Goal: Task Accomplishment & Management: Use online tool/utility

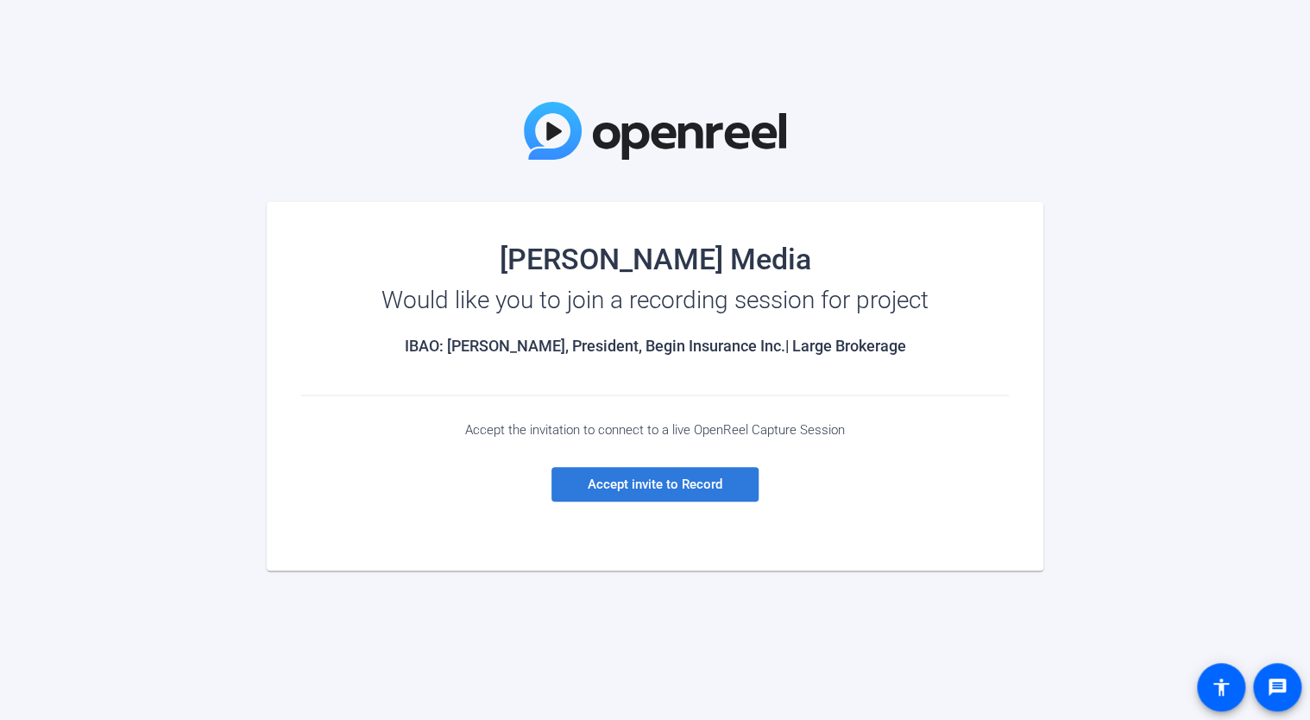
click at [711, 485] on span "Accept invite to Record" at bounding box center [655, 484] width 135 height 16
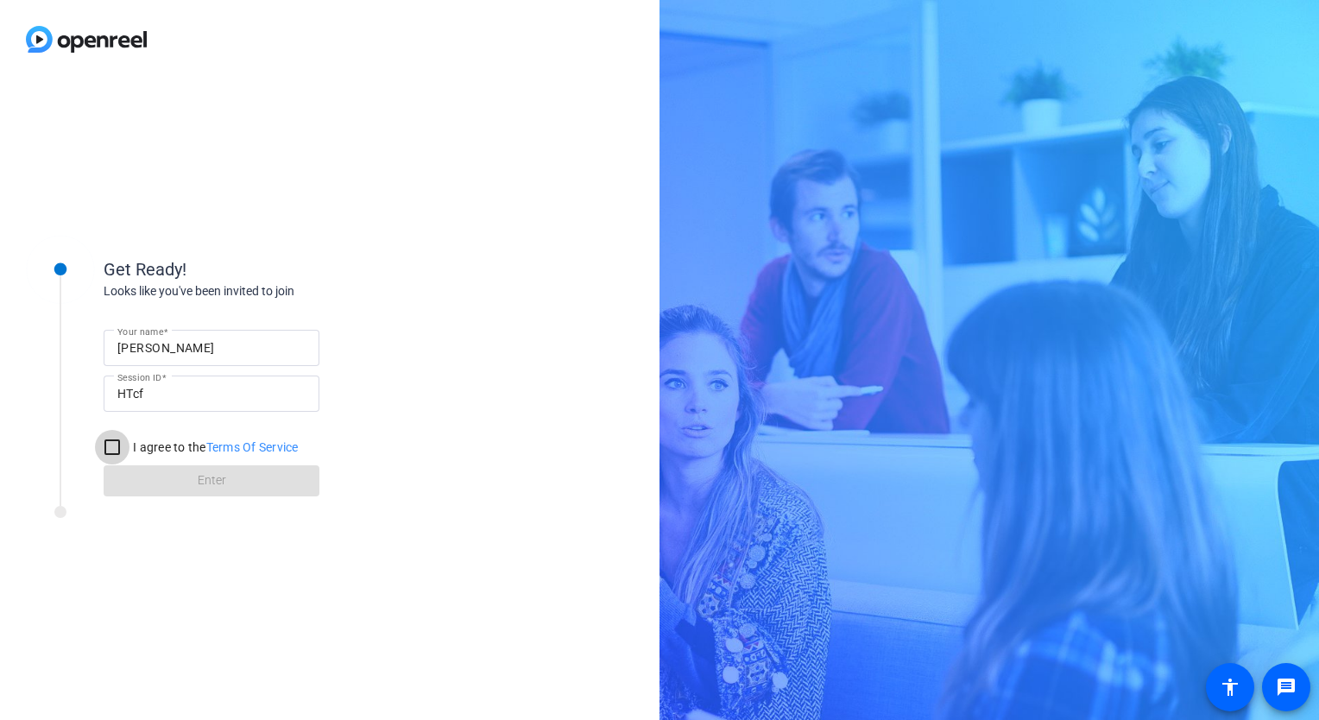
click at [121, 447] on input "I agree to the Terms Of Service" at bounding box center [112, 447] width 35 height 35
checkbox input "true"
click at [208, 483] on span "Enter" at bounding box center [212, 480] width 28 height 18
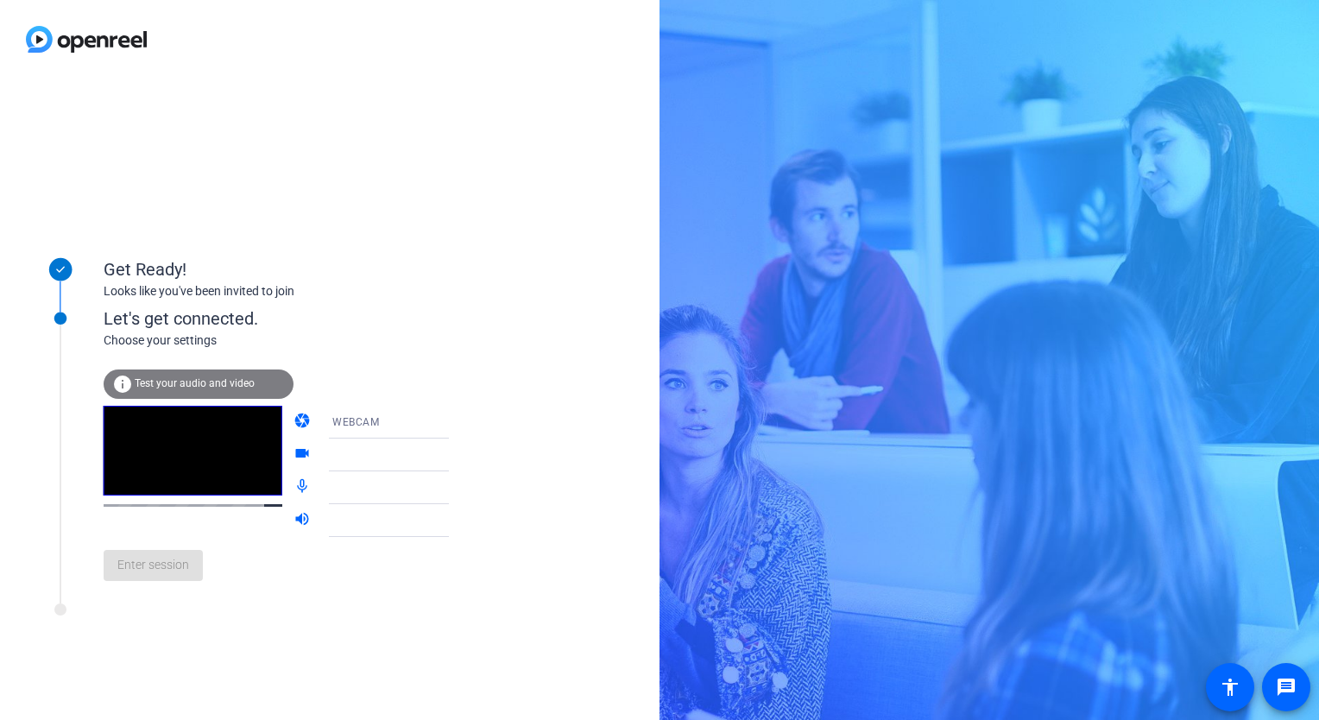
click at [345, 419] on span "WEBCAM" at bounding box center [355, 422] width 47 height 12
click at [345, 419] on div at bounding box center [659, 360] width 1319 height 720
click at [356, 447] on div at bounding box center [396, 455] width 129 height 21
click at [363, 457] on div at bounding box center [396, 455] width 129 height 21
click at [456, 451] on icon at bounding box center [466, 455] width 21 height 21
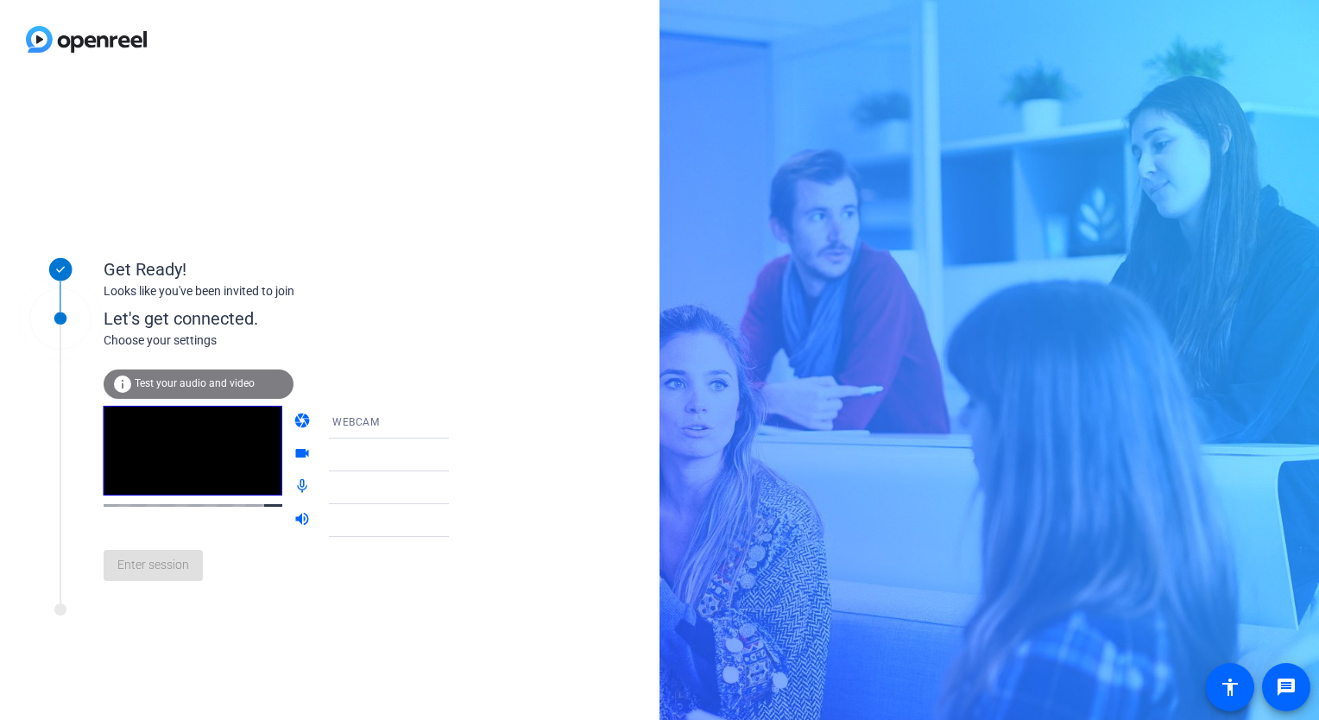
click at [456, 451] on icon at bounding box center [466, 455] width 21 height 21
click at [394, 486] on div at bounding box center [396, 487] width 129 height 21
click at [163, 571] on div "Enter session" at bounding box center [294, 565] width 381 height 57
click at [190, 494] on video at bounding box center [193, 451] width 179 height 90
click at [183, 403] on div "info Test your audio and video" at bounding box center [199, 387] width 190 height 36
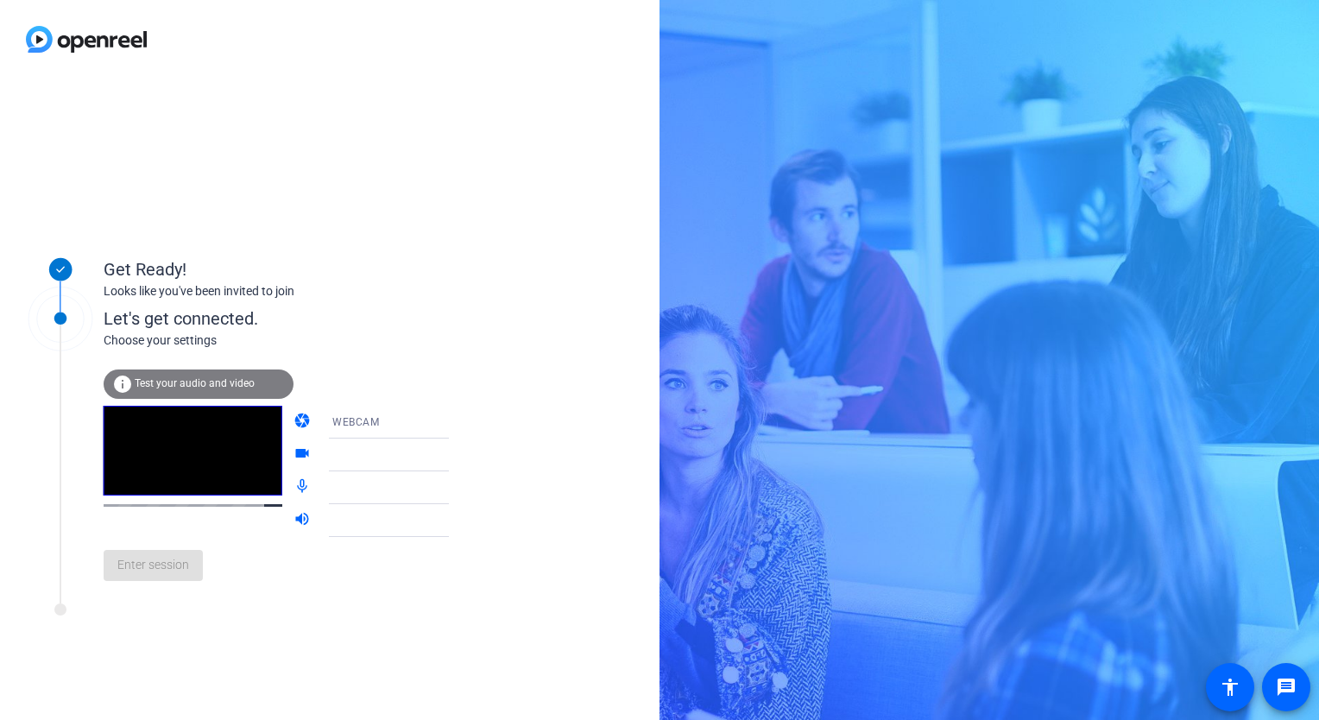
click at [180, 383] on span "Test your audio and video" at bounding box center [195, 383] width 120 height 12
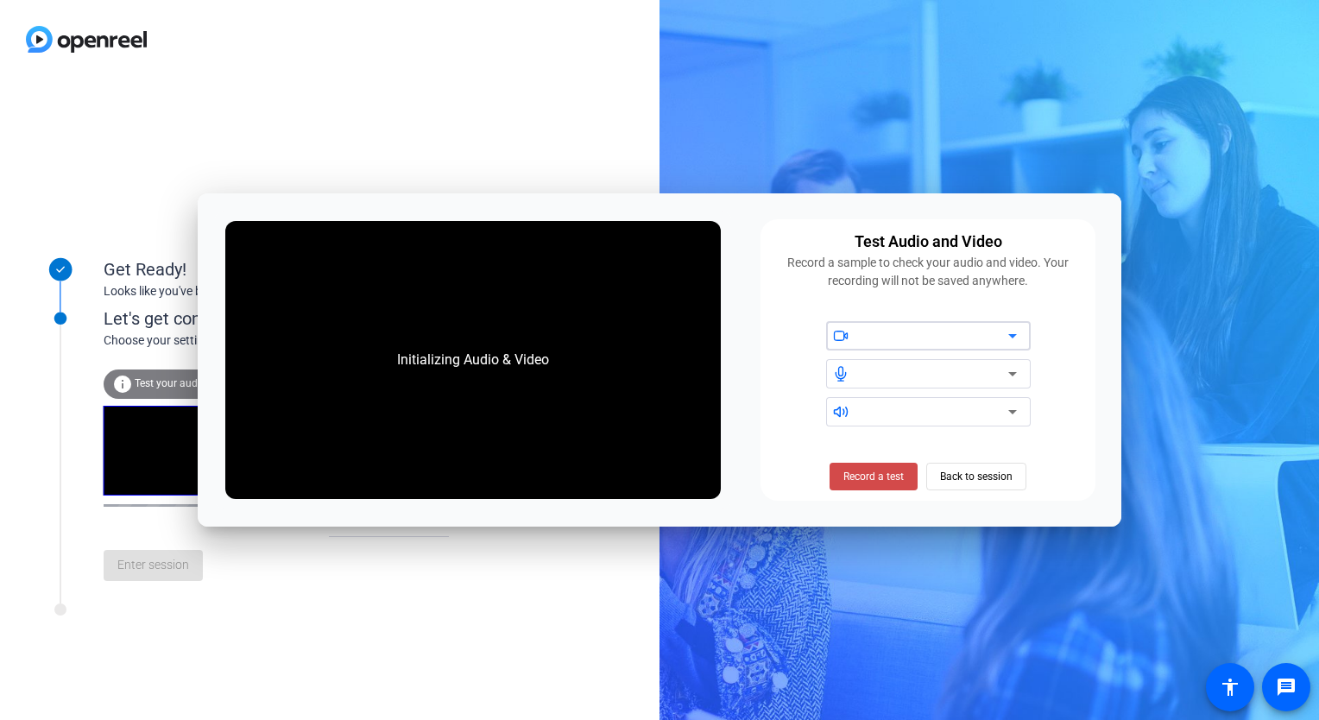
click at [877, 482] on span "Record a test" at bounding box center [873, 477] width 60 height 16
click at [940, 325] on div at bounding box center [934, 335] width 147 height 21
click at [940, 340] on div at bounding box center [934, 335] width 147 height 21
click at [965, 371] on div at bounding box center [934, 373] width 147 height 21
click at [1008, 366] on icon at bounding box center [1012, 373] width 21 height 21
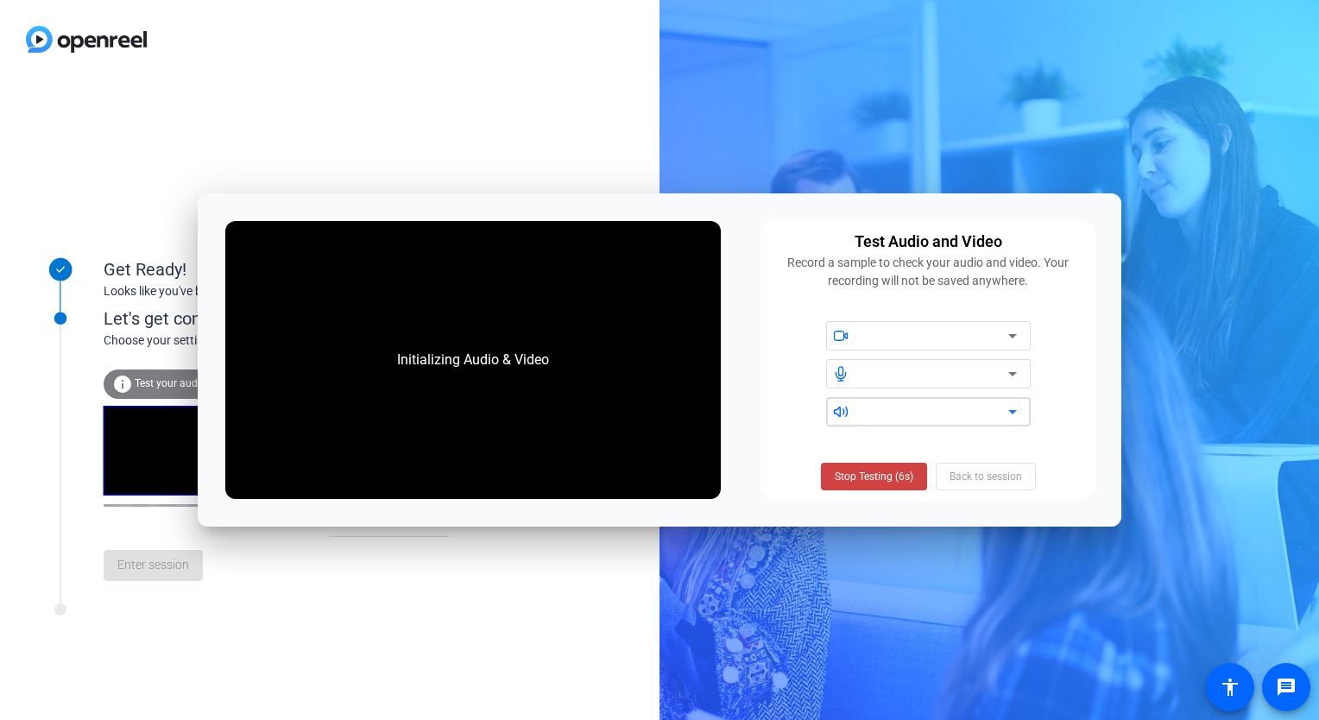
click at [1009, 414] on icon at bounding box center [1012, 411] width 21 height 21
click at [886, 476] on span "Stop Testing (6s)" at bounding box center [874, 477] width 79 height 16
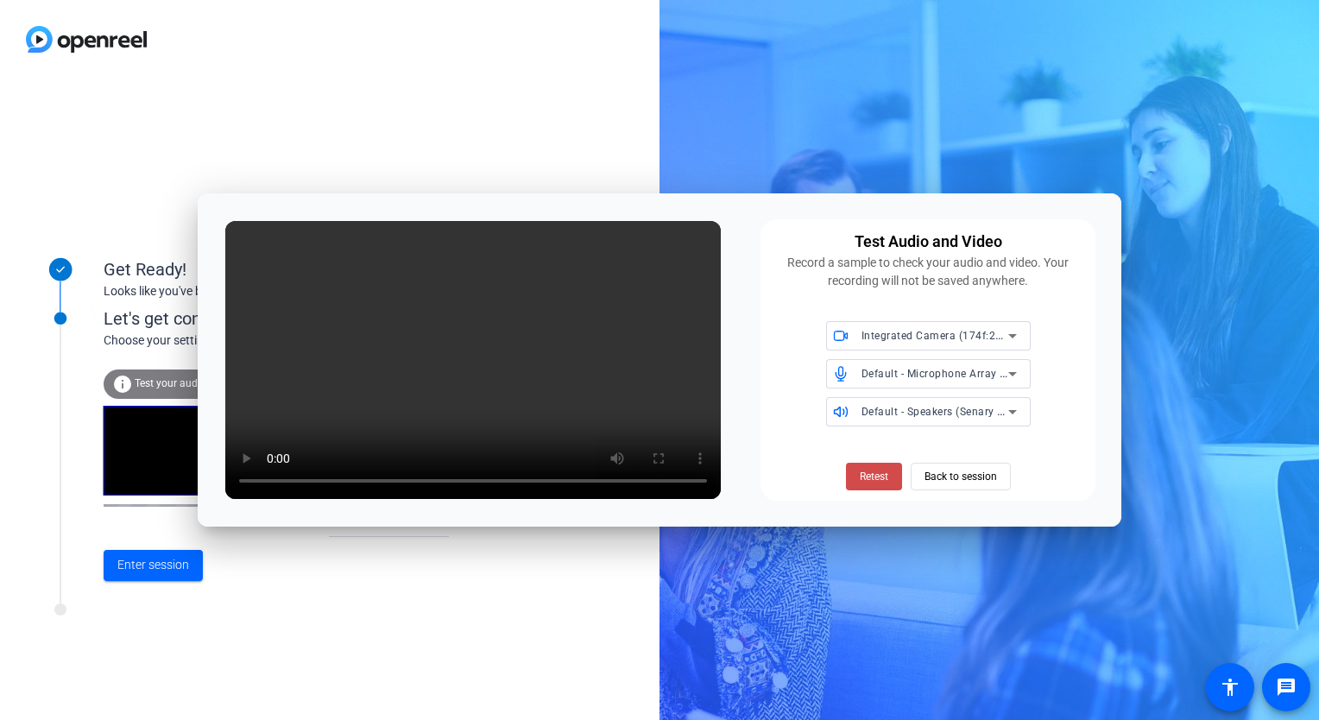
click at [880, 482] on span "Retest" at bounding box center [874, 477] width 28 height 16
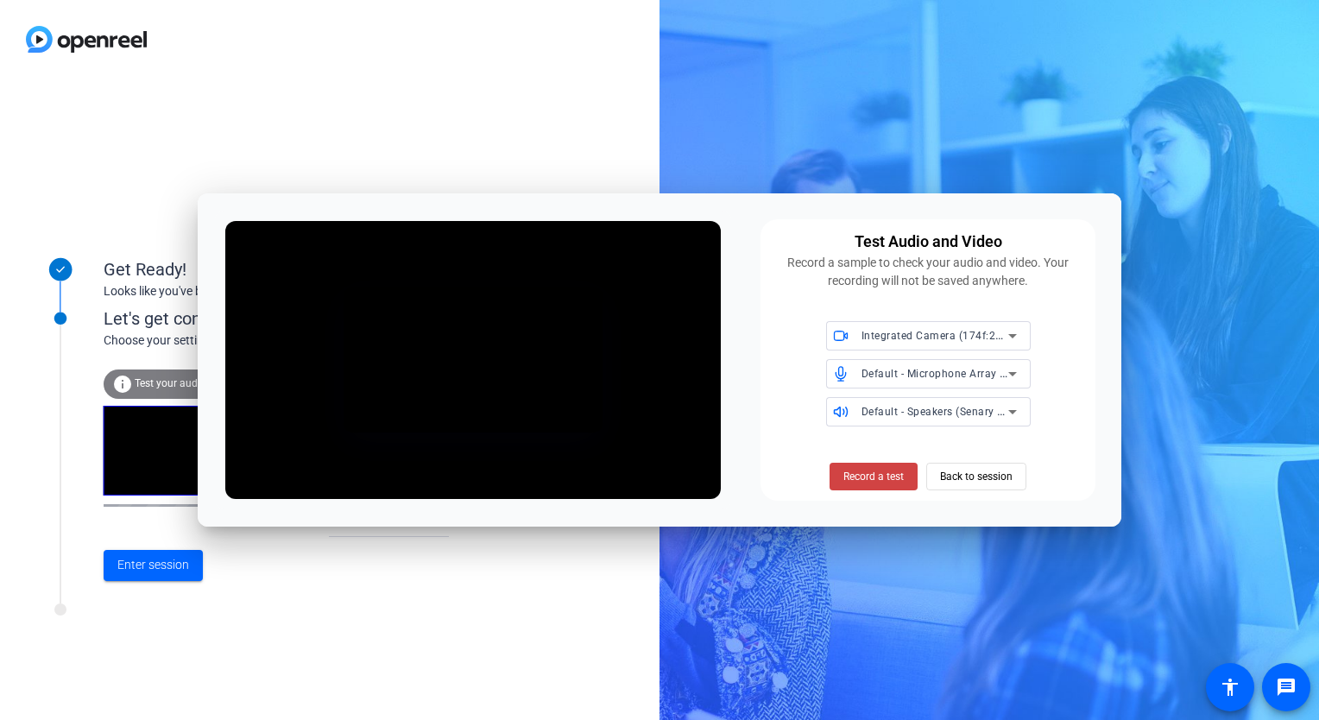
click at [880, 482] on span "Record a test" at bounding box center [873, 477] width 60 height 16
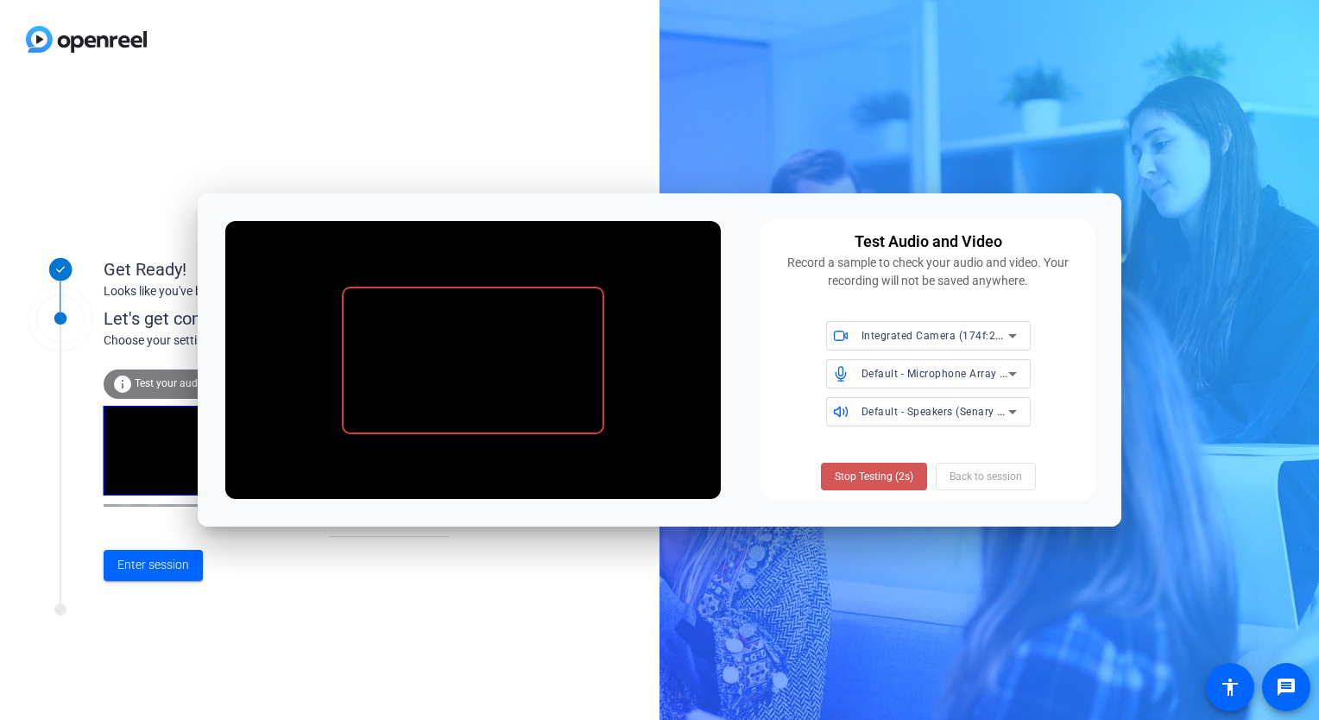
click at [880, 482] on span "Stop Testing (2s)" at bounding box center [874, 477] width 79 height 16
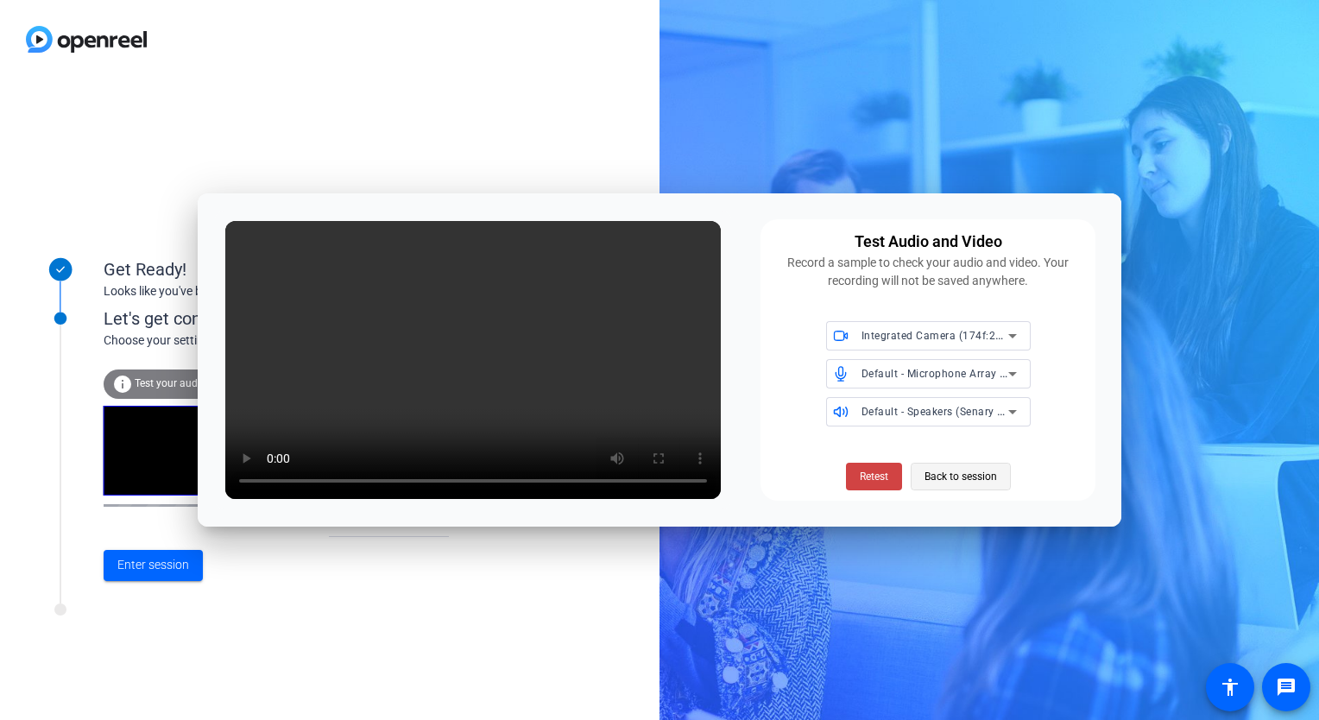
click at [960, 482] on span "Back to session" at bounding box center [960, 476] width 73 height 33
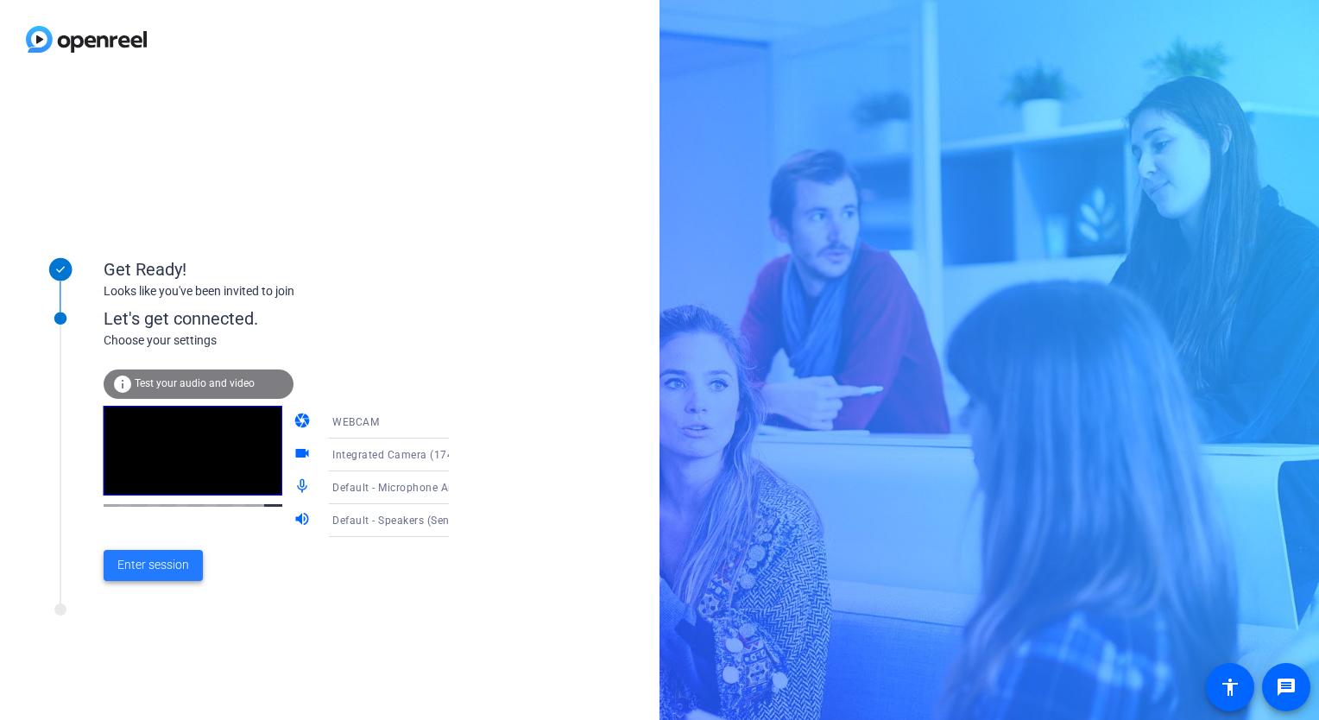
click at [172, 570] on span "Enter session" at bounding box center [153, 565] width 72 height 18
